Goal: Task Accomplishment & Management: Use online tool/utility

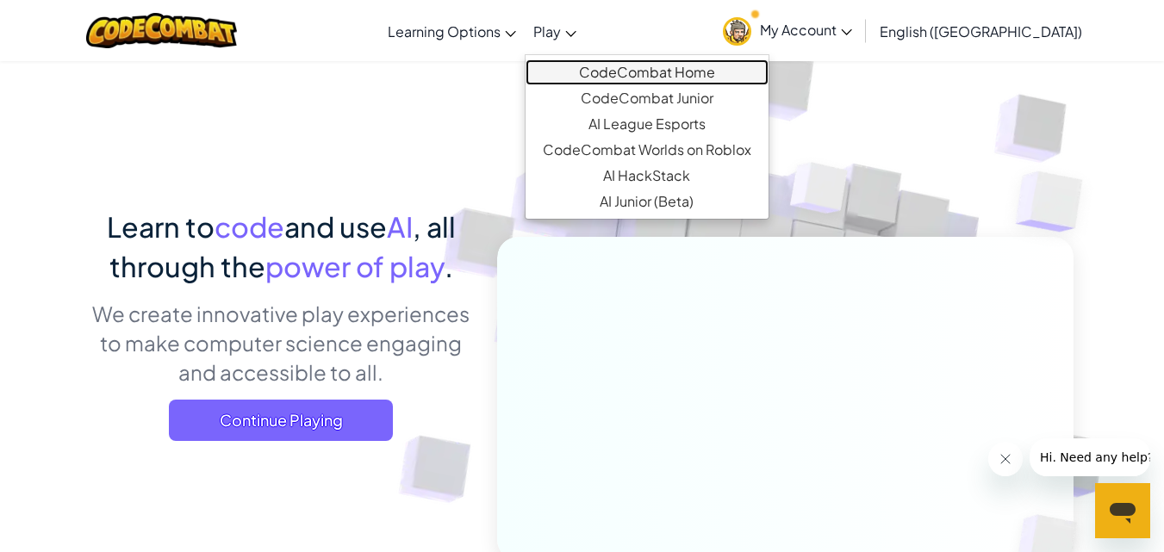
click at [603, 59] on link "CodeCombat Home" at bounding box center [646, 72] width 243 height 26
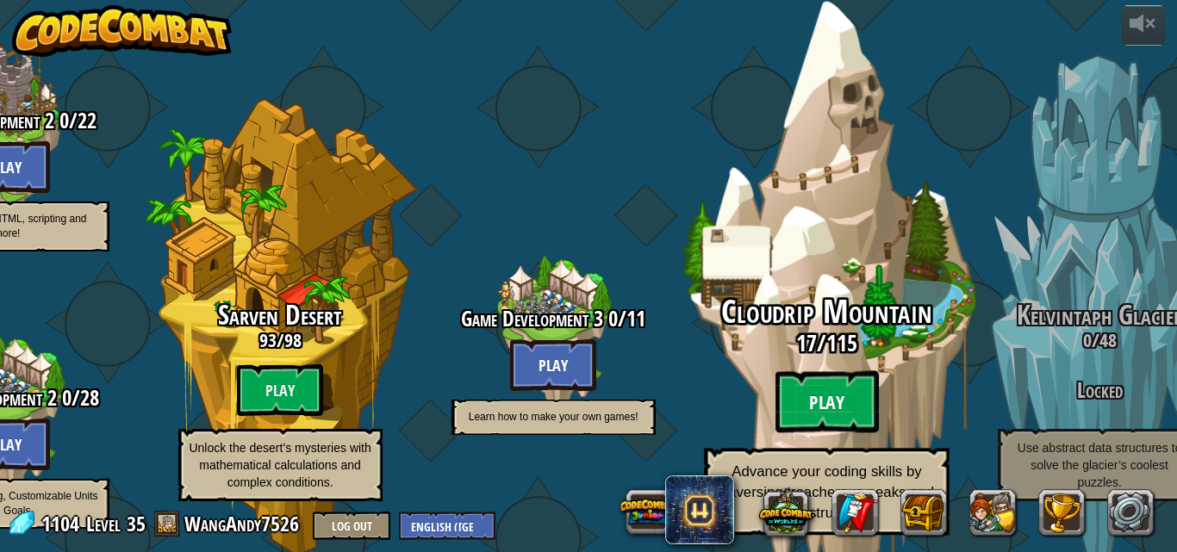
click at [809, 371] on btn "Play" at bounding box center [825, 402] width 103 height 62
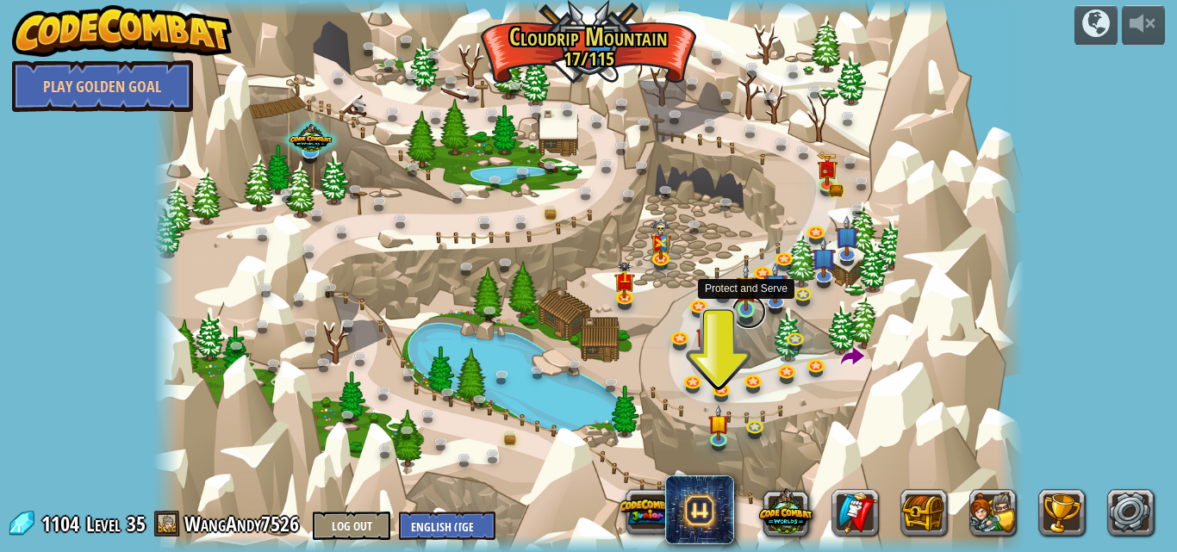
click at [749, 314] on link at bounding box center [748, 312] width 34 height 34
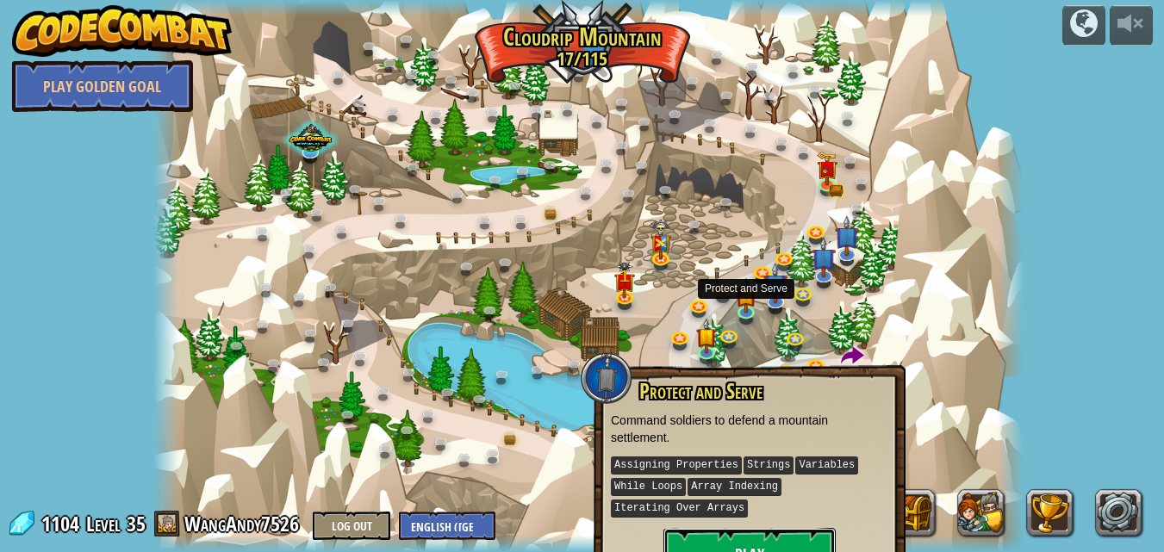
click at [700, 522] on button "Play" at bounding box center [749, 554] width 172 height 52
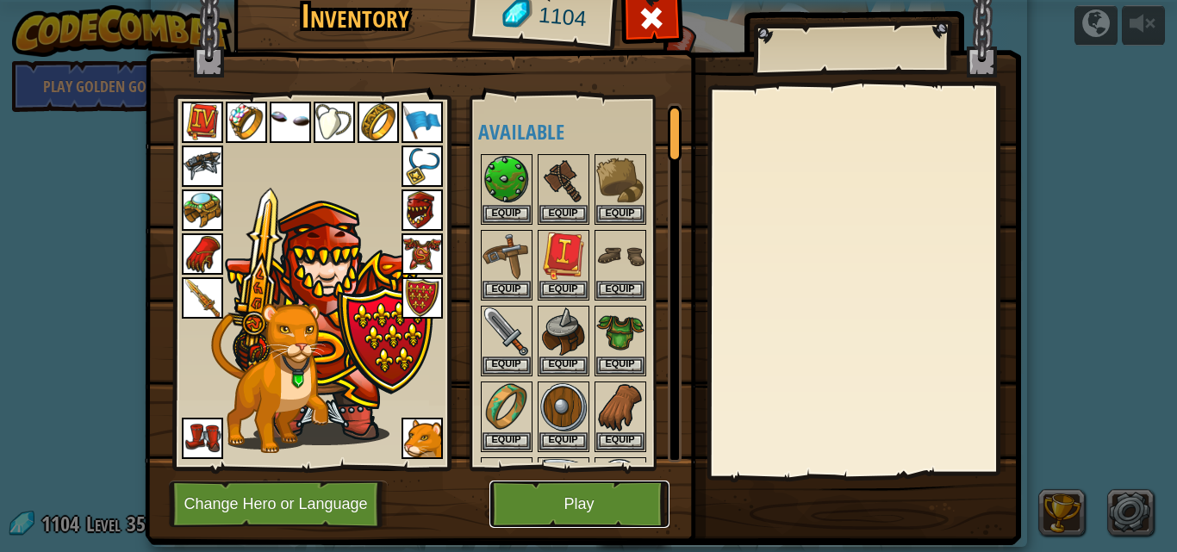
click at [525, 509] on button "Play" at bounding box center [579, 504] width 180 height 47
